Goal: Task Accomplishment & Management: Complete application form

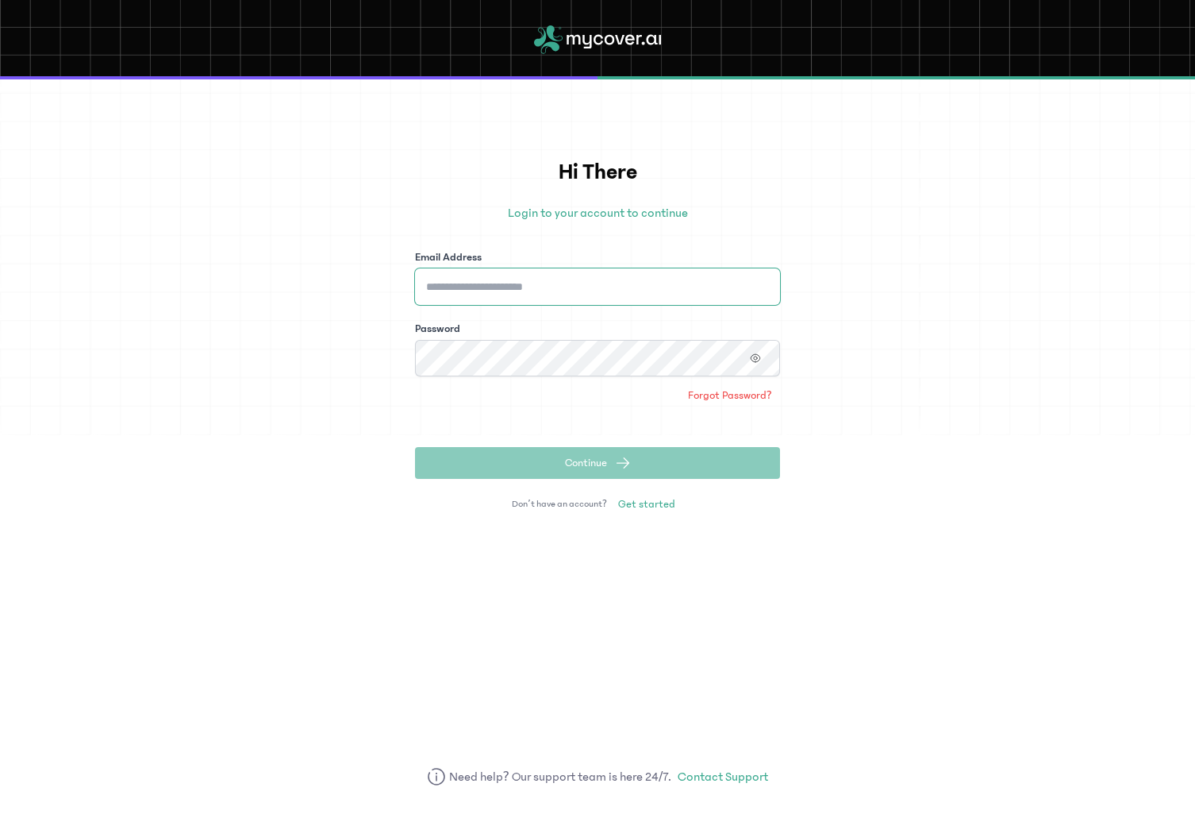
click at [594, 286] on input "Email Address" at bounding box center [597, 286] width 365 height 37
paste input "**********"
type input "**********"
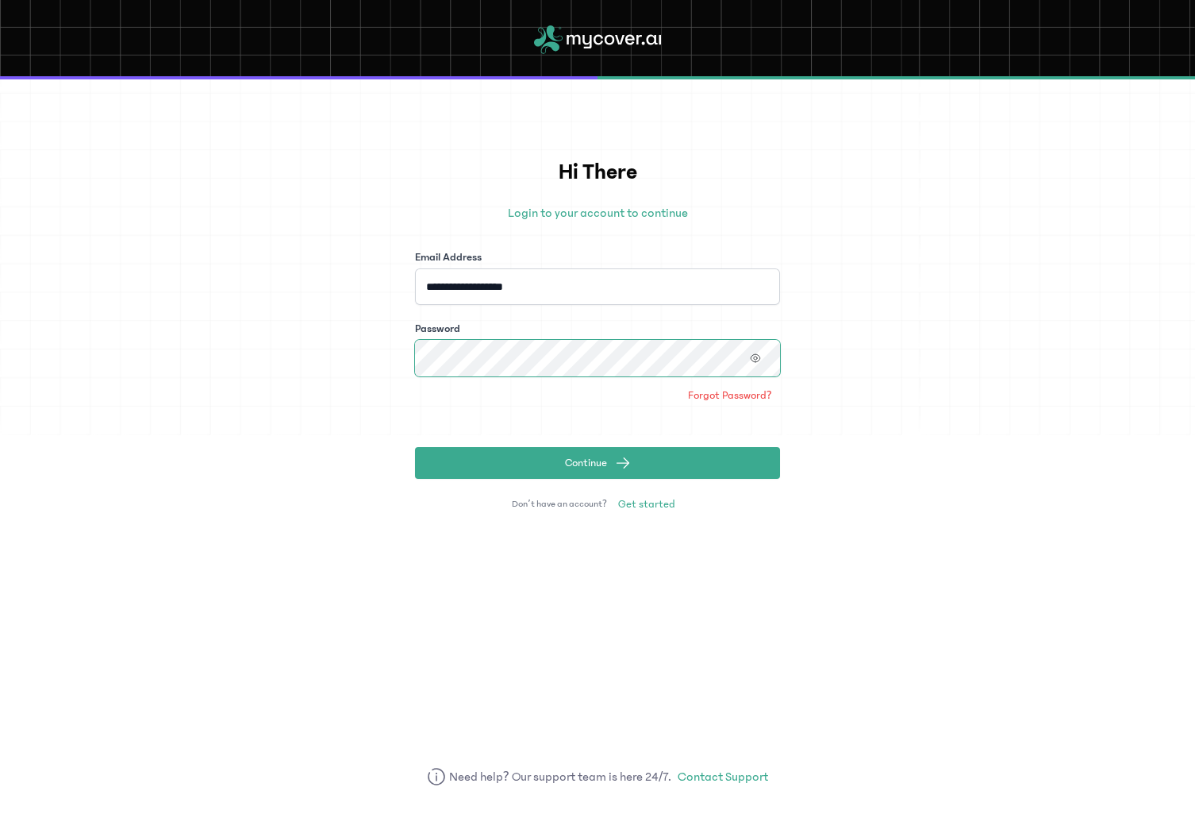
click at [415, 447] on button "Continue" at bounding box center [597, 463] width 365 height 32
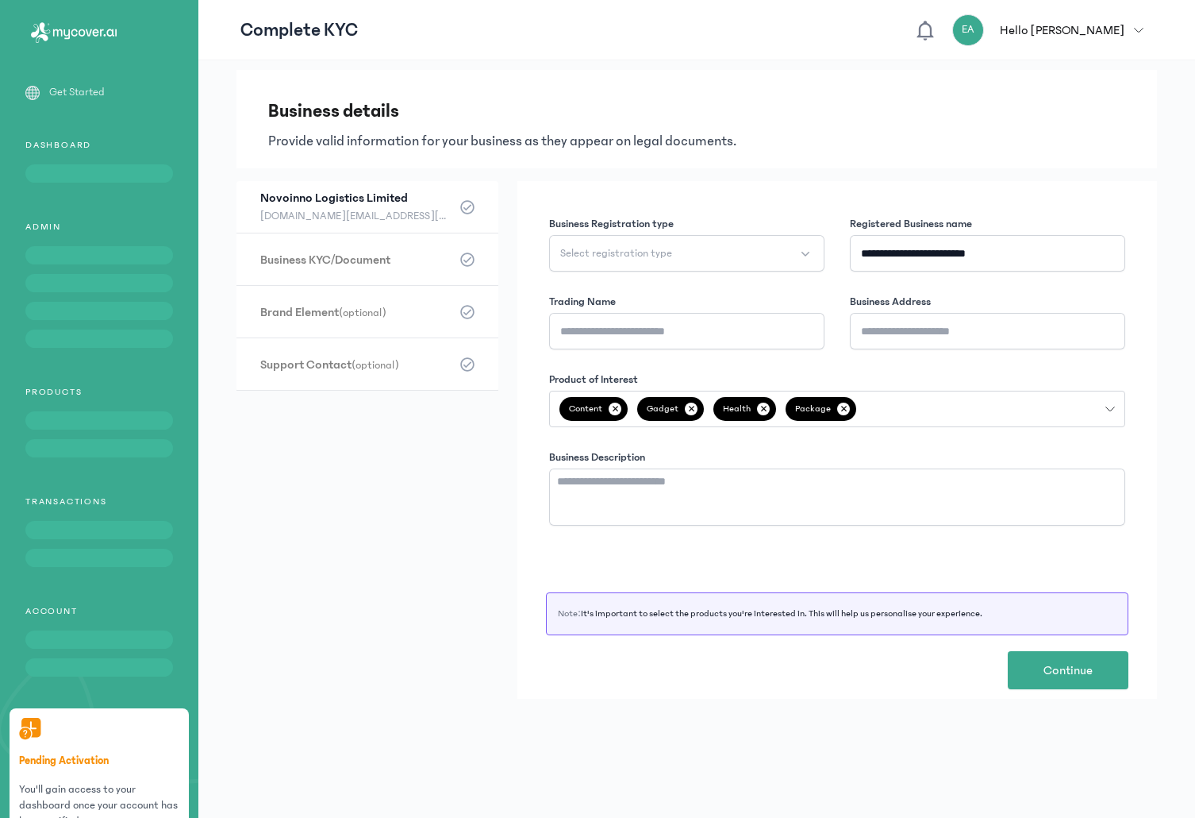
click at [82, 171] on span at bounding box center [99, 173] width 148 height 18
click at [76, 87] on p "Get Started" at bounding box center [77, 92] width 56 height 17
click at [79, 183] on span at bounding box center [99, 173] width 148 height 18
click at [1136, 24] on button "EA Hello [PERSON_NAME]" at bounding box center [1052, 30] width 201 height 32
click at [984, 27] on div "EA" at bounding box center [968, 30] width 32 height 32
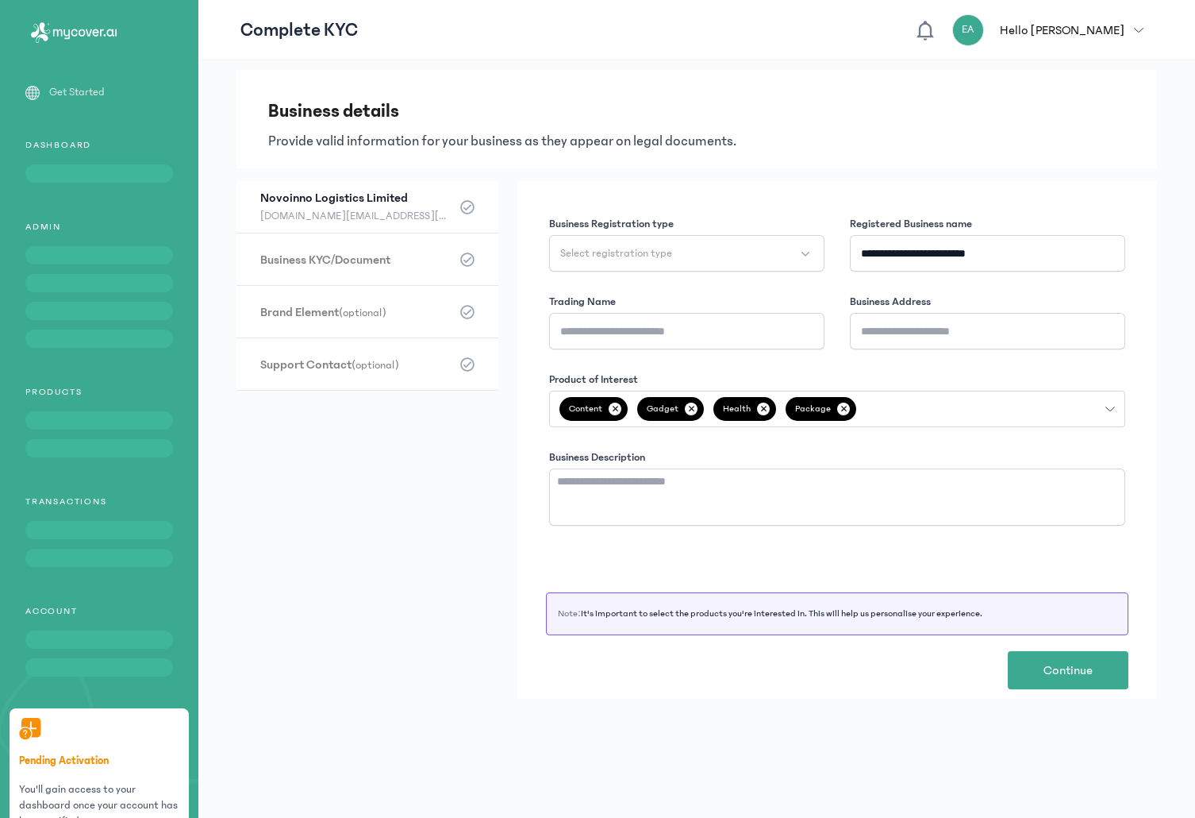
click at [984, 27] on div "EA" at bounding box center [968, 30] width 32 height 32
click at [464, 208] on icon at bounding box center [466, 206] width 13 height 13
click at [325, 216] on span "[DOMAIN_NAME][EMAIL_ADDRESS][DOMAIN_NAME] || [PHONE_NUMBER]" at bounding box center [355, 215] width 190 height 19
click at [323, 253] on h3 "Business KYC/Document (optional)" at bounding box center [355, 259] width 190 height 17
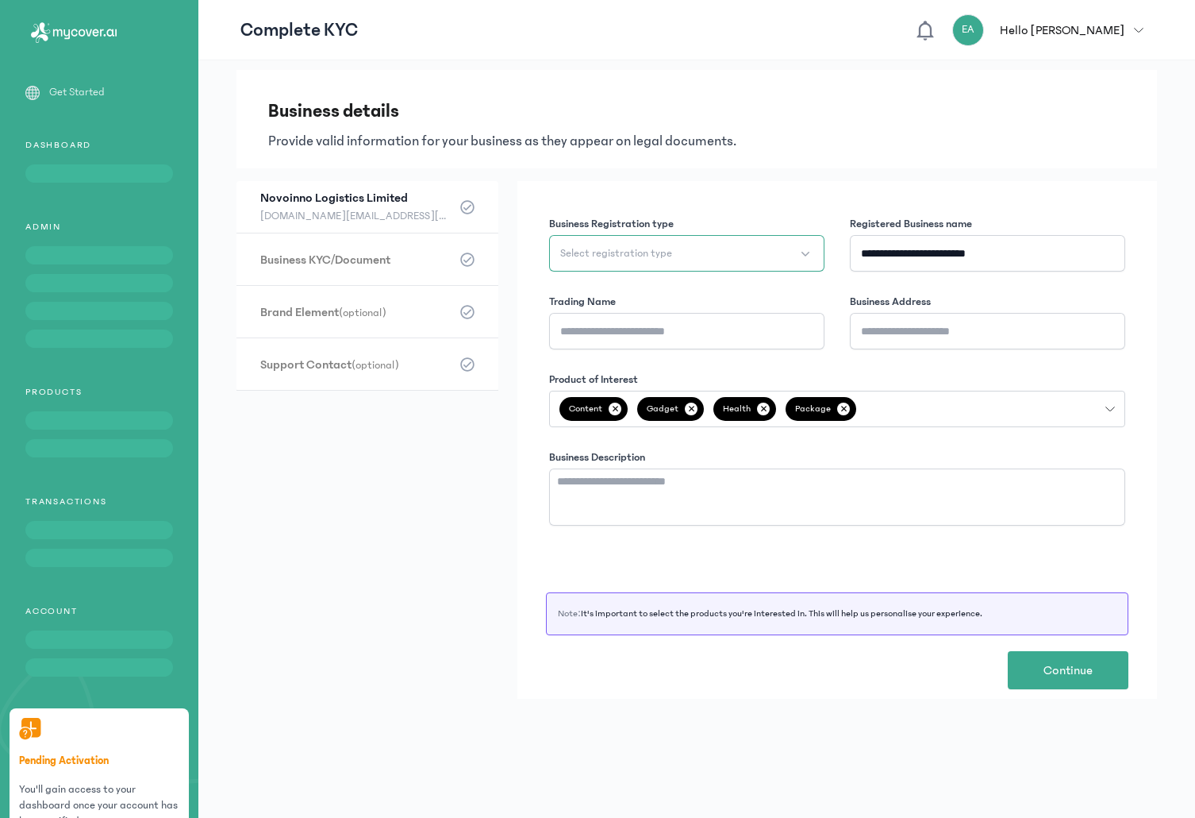
click at [638, 249] on span "Select registration type" at bounding box center [616, 253] width 112 height 16
